Goal: Complete application form

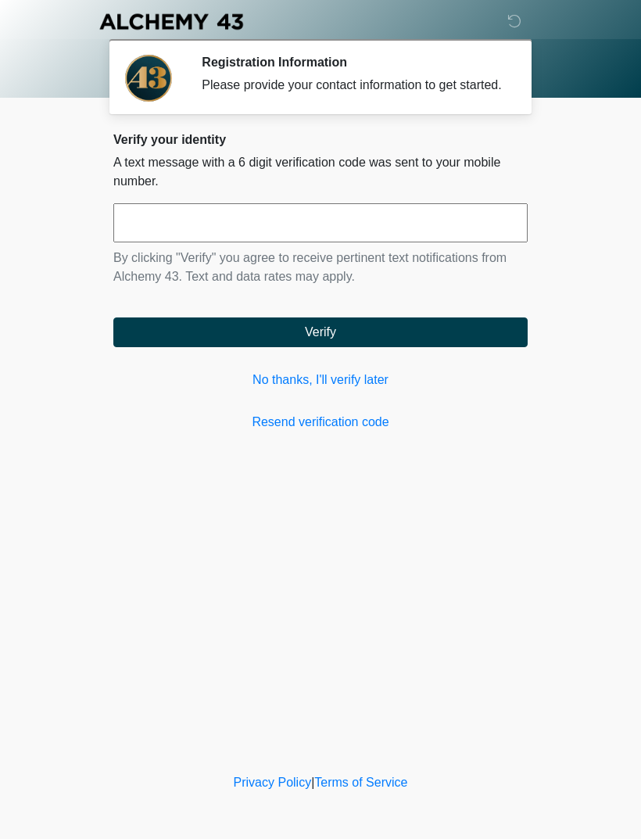
click at [350, 236] on input "text" at bounding box center [320, 222] width 414 height 39
type input "******"
click at [459, 340] on button "Verify" at bounding box center [320, 332] width 414 height 30
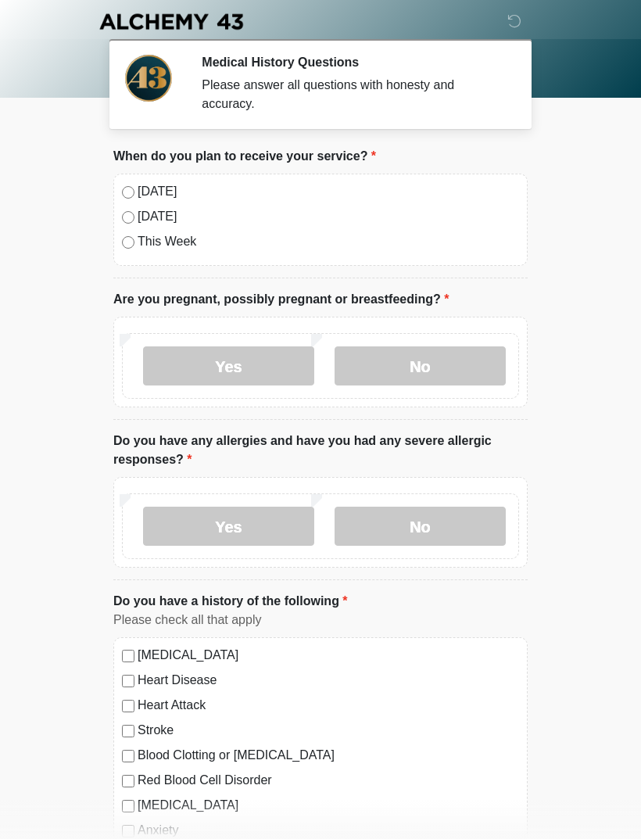
click at [438, 366] on label "No" at bounding box center [420, 365] width 171 height 39
click at [411, 528] on label "No" at bounding box center [420, 526] width 171 height 39
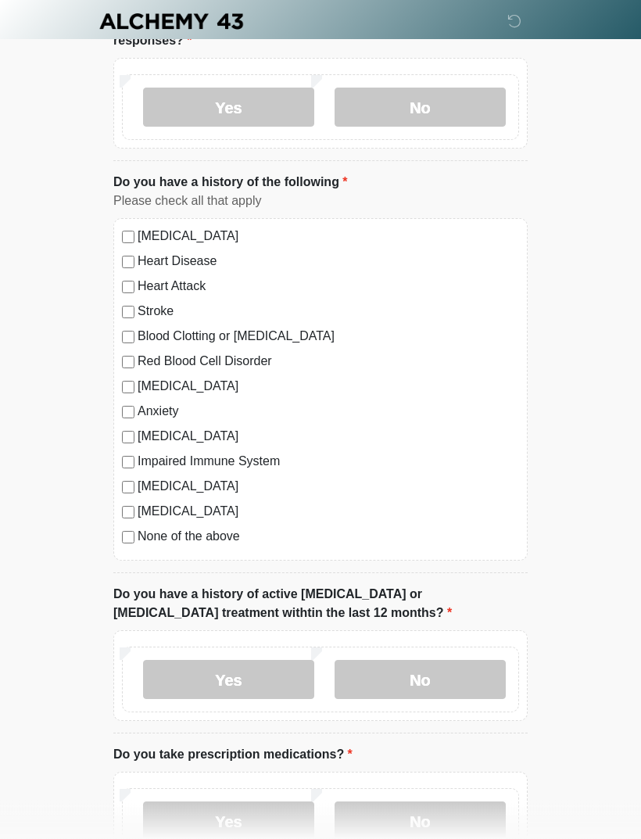
scroll to position [418, 0]
click at [458, 668] on label "No" at bounding box center [420, 680] width 171 height 39
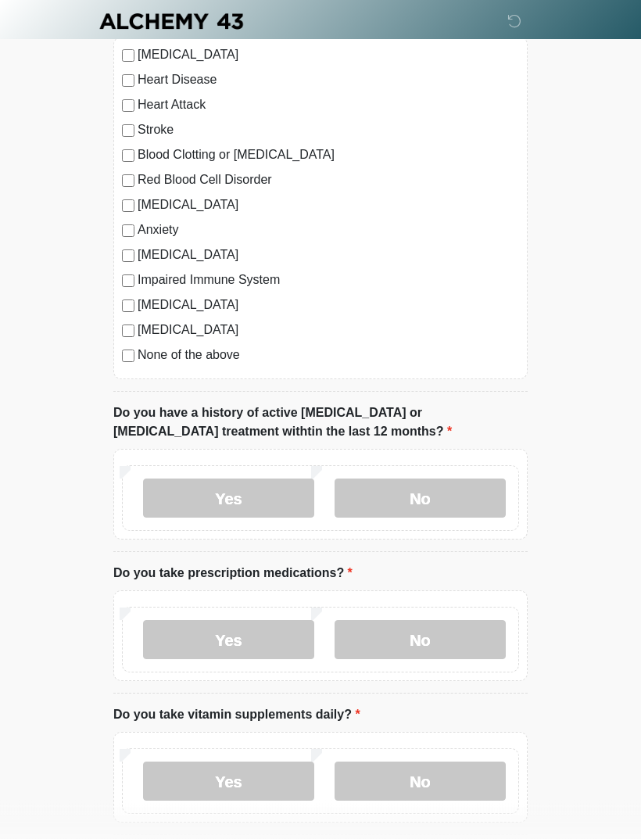
scroll to position [598, 0]
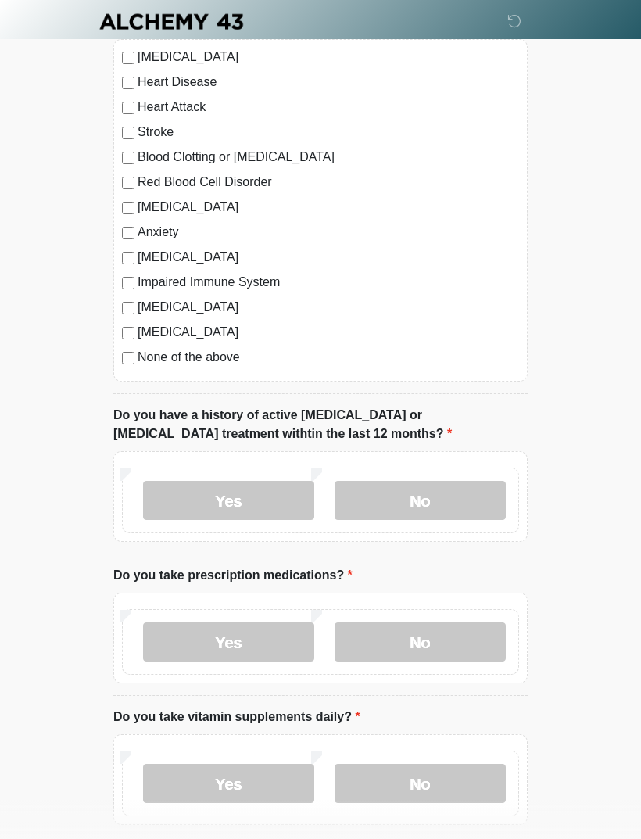
click at [461, 643] on label "No" at bounding box center [420, 641] width 171 height 39
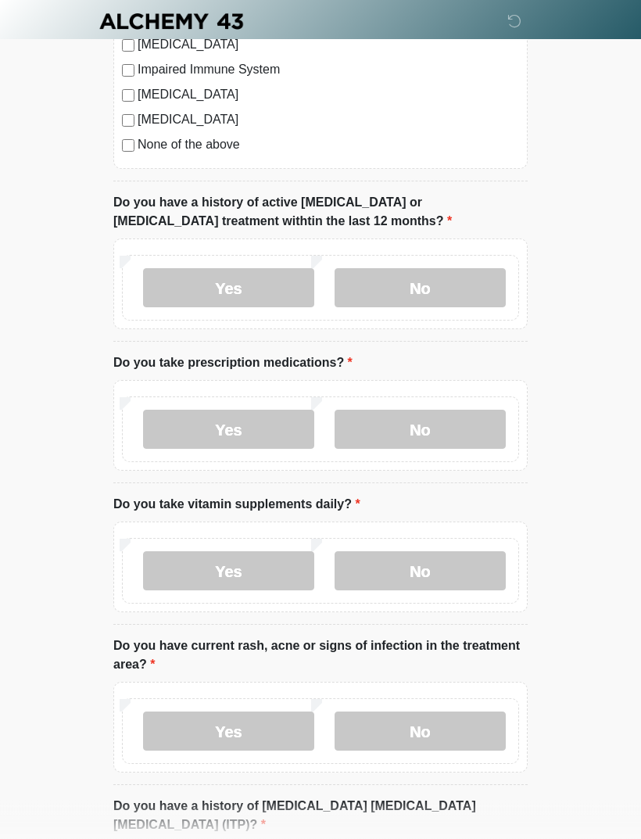
click at [464, 579] on label "No" at bounding box center [420, 571] width 171 height 39
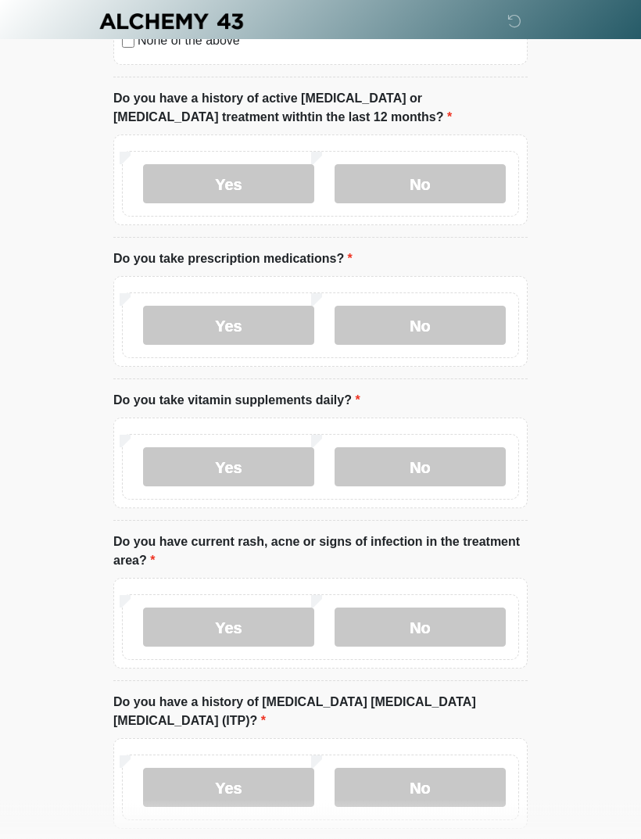
scroll to position [913, 0]
click at [459, 627] on label "No" at bounding box center [420, 628] width 171 height 39
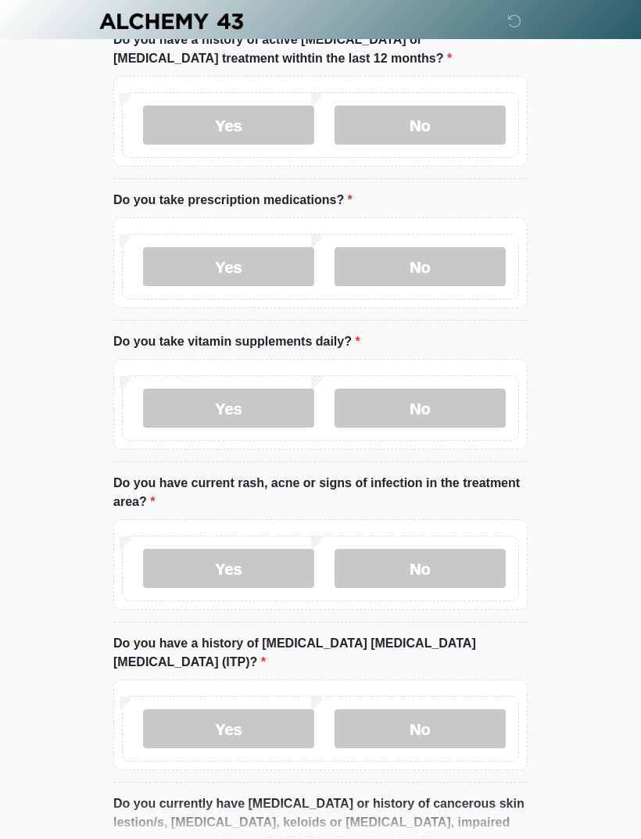
scroll to position [1027, 0]
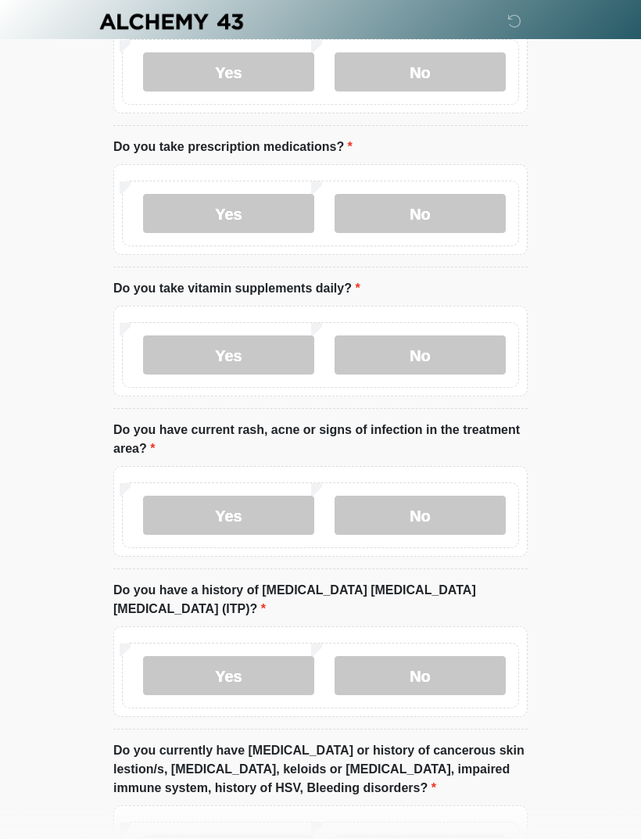
click at [458, 656] on label "No" at bounding box center [420, 675] width 171 height 39
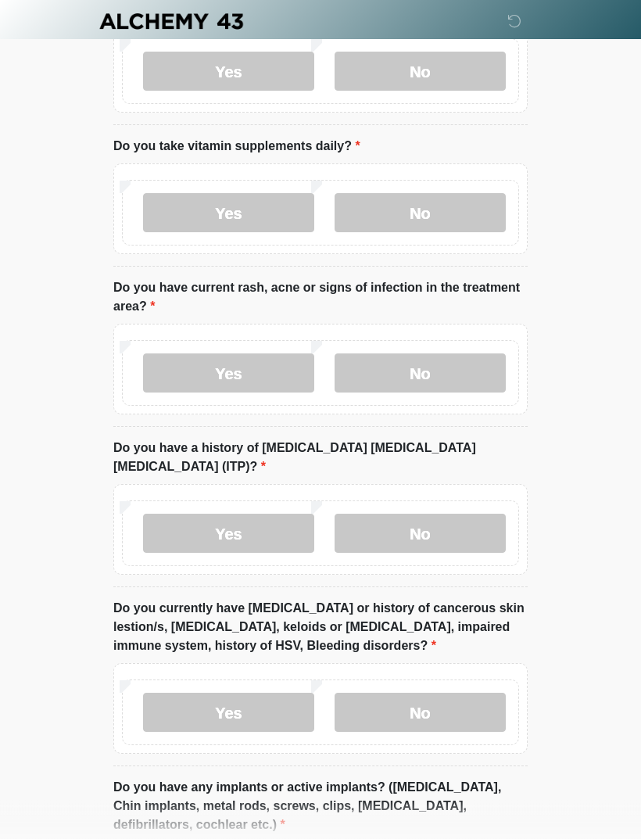
scroll to position [1169, 0]
click at [258, 693] on label "Yes" at bounding box center [228, 712] width 171 height 39
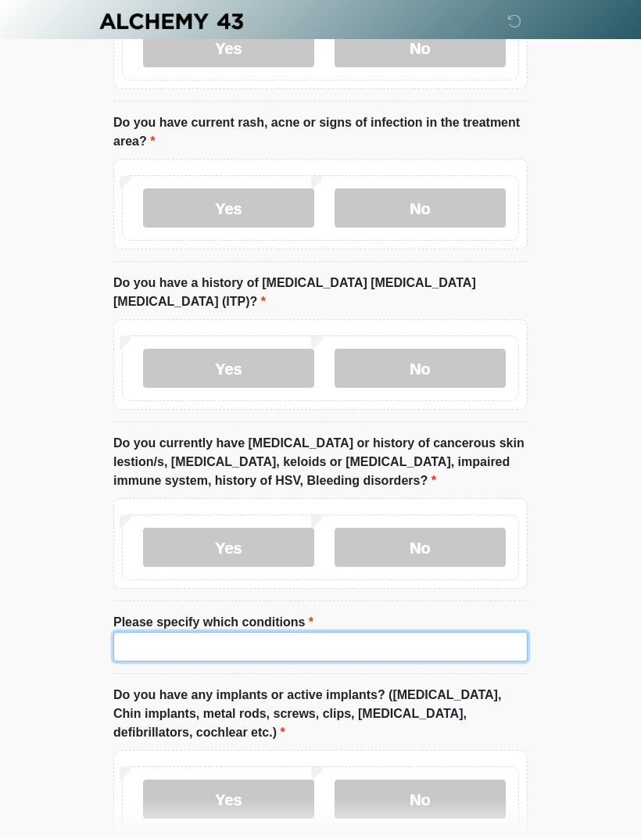
click at [397, 633] on input "Please specify which conditions" at bounding box center [320, 648] width 414 height 30
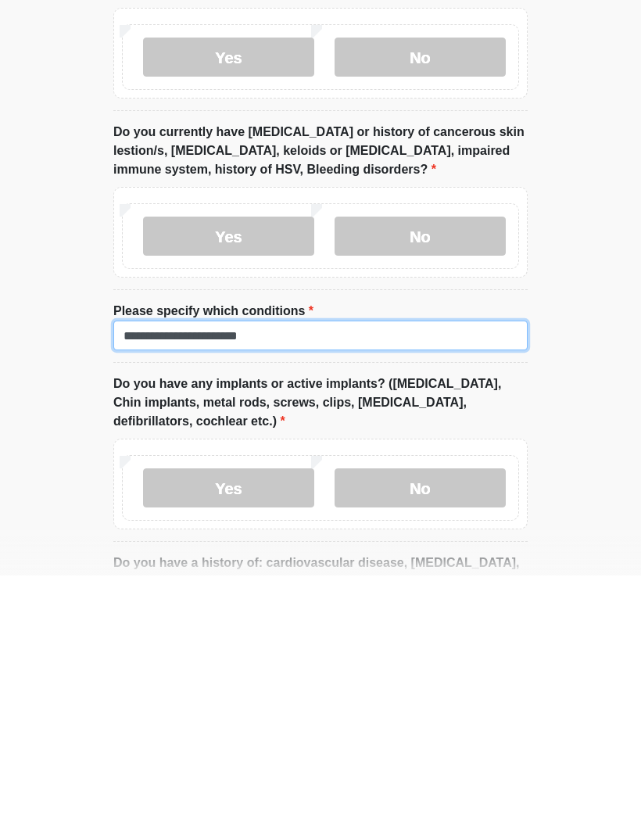
type input "**********"
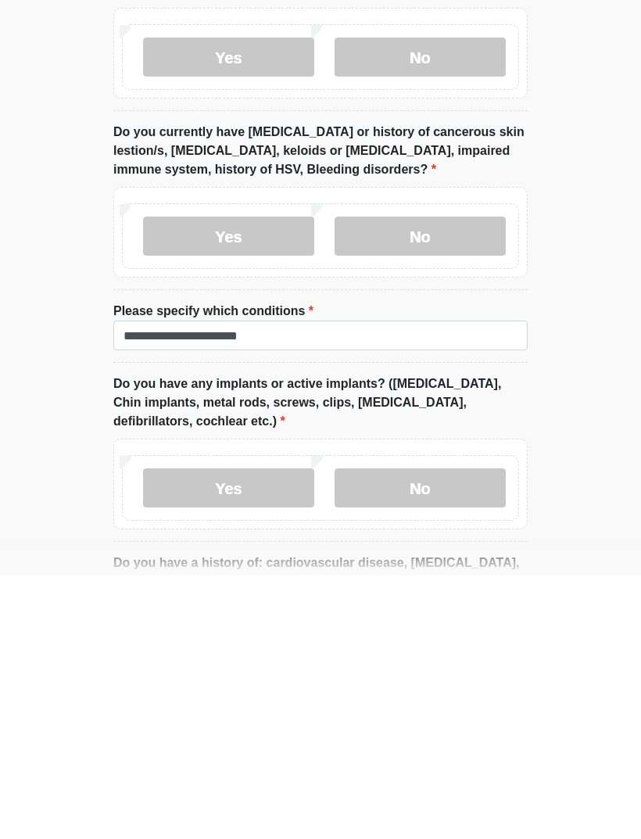
click at [446, 732] on label "No" at bounding box center [420, 751] width 171 height 39
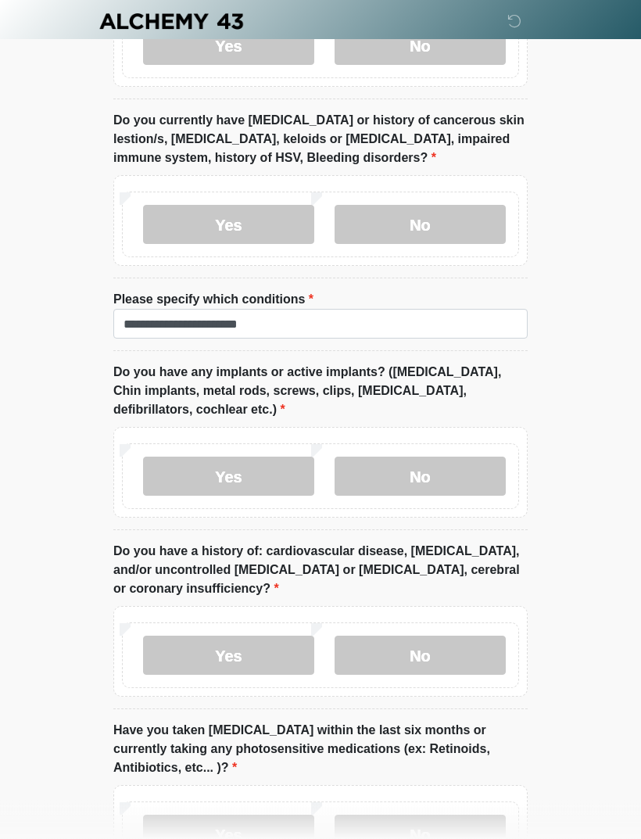
scroll to position [1759, 0]
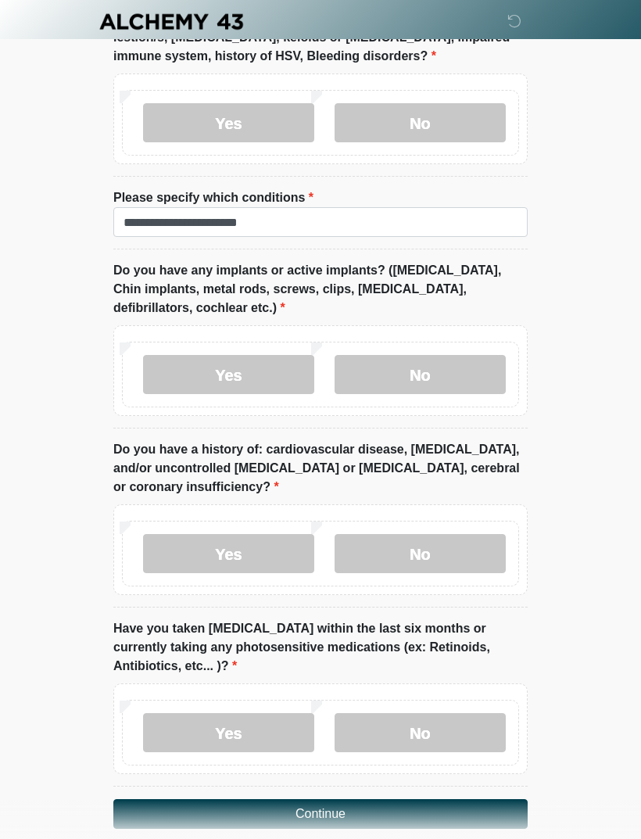
click at [468, 534] on label "No" at bounding box center [420, 553] width 171 height 39
click at [461, 713] on label "No" at bounding box center [420, 732] width 171 height 39
click at [450, 799] on button "Continue" at bounding box center [320, 814] width 414 height 30
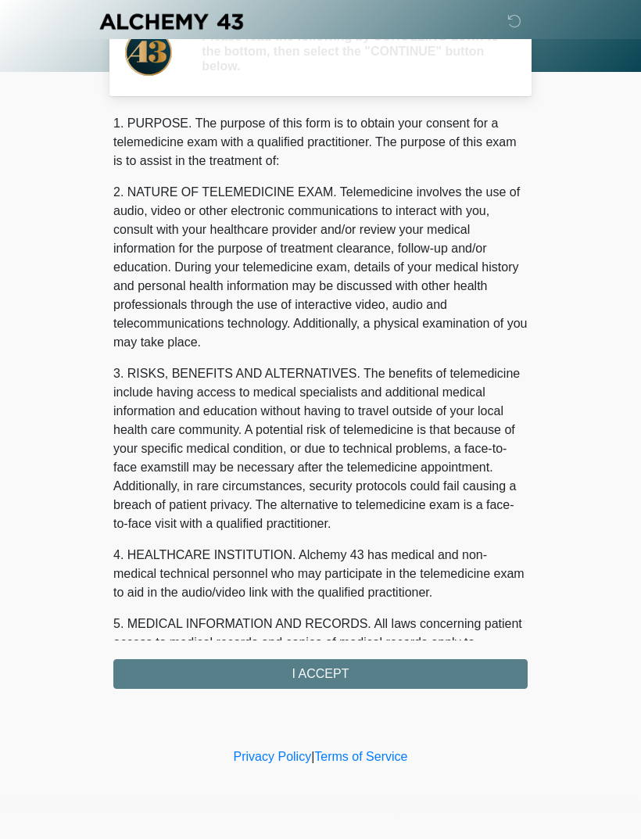
scroll to position [0, 0]
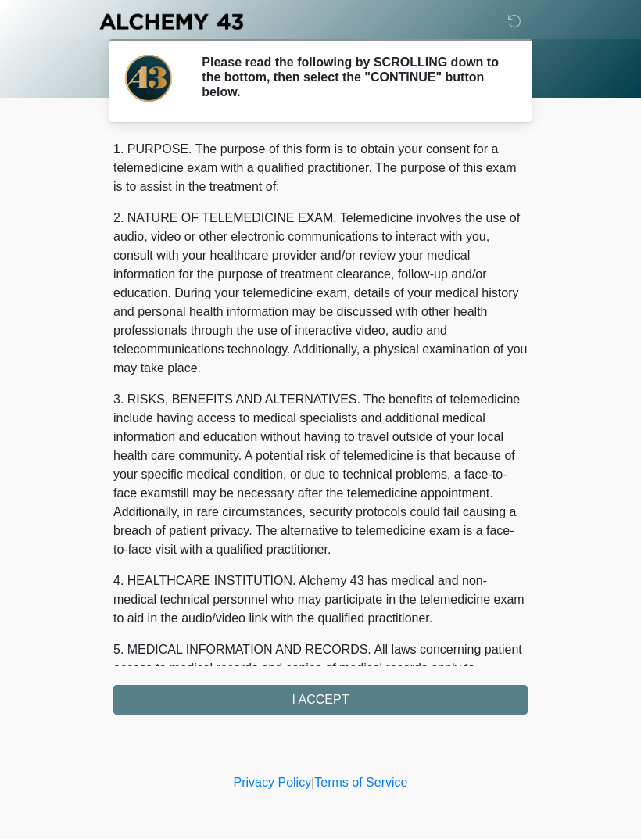
click at [396, 715] on div "‎ ‎ ‎ ‎ Please read the following by SCROLLING down to the bottom, then select …" at bounding box center [320, 385] width 469 height 739
click at [450, 702] on div "1. PURPOSE. The purpose of this form is to obtain your consent for a telemedici…" at bounding box center [320, 427] width 414 height 575
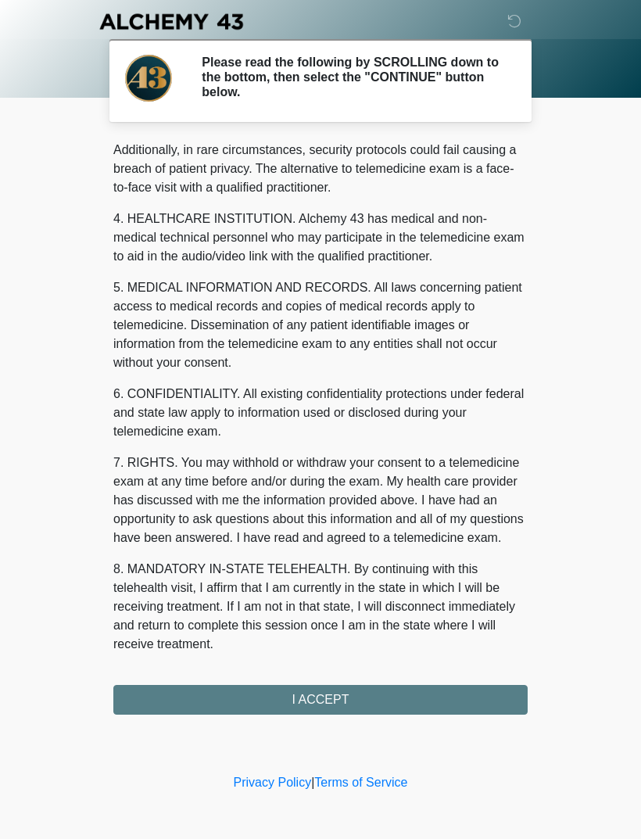
scroll to position [381, 0]
click at [386, 687] on button "I ACCEPT" at bounding box center [320, 700] width 414 height 30
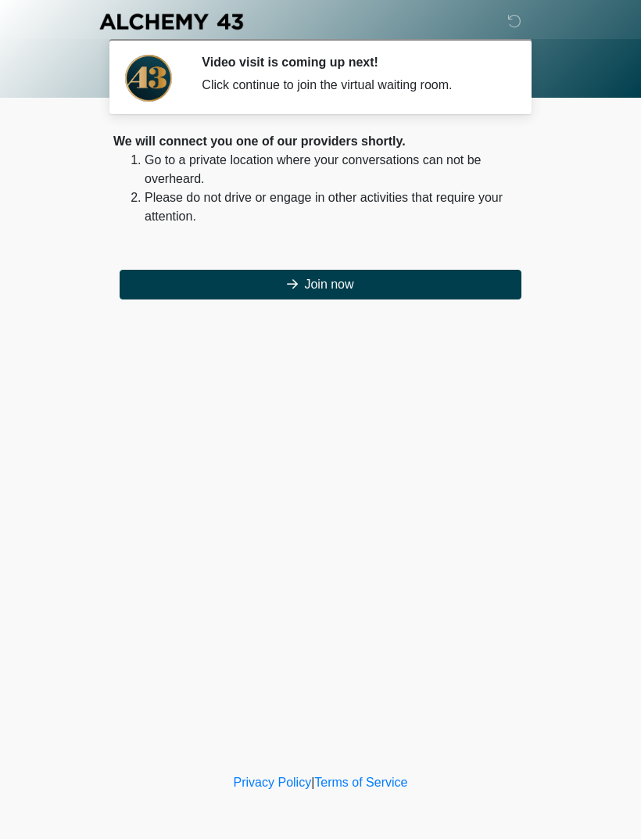
click at [436, 281] on button "Join now" at bounding box center [321, 285] width 402 height 30
